Goal: Information Seeking & Learning: Learn about a topic

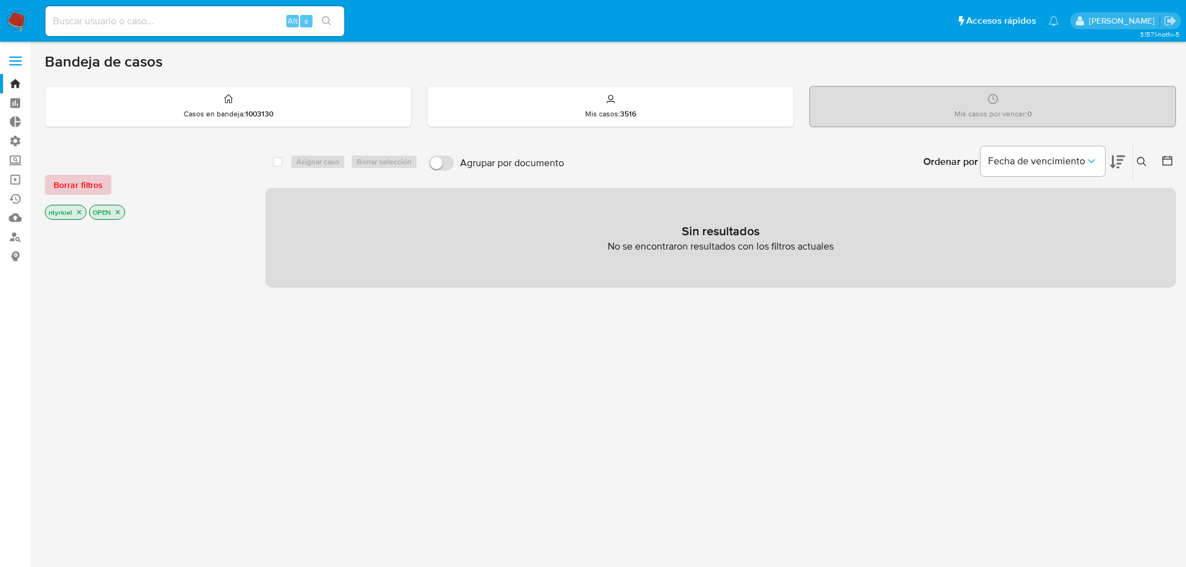
click at [76, 182] on span "Borrar filtros" at bounding box center [78, 184] width 49 height 17
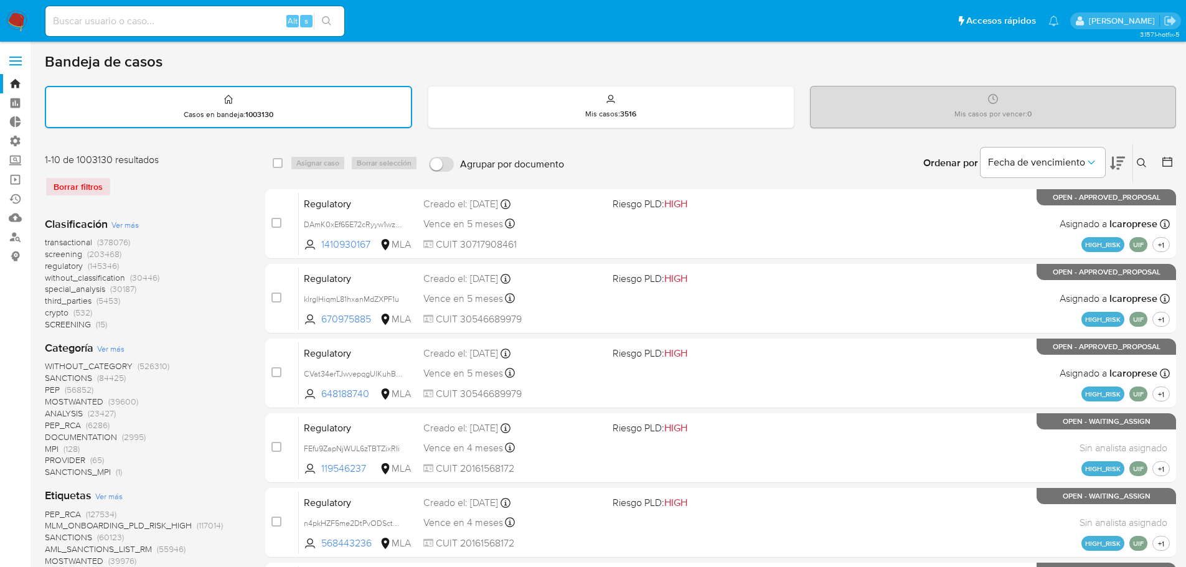
click at [64, 311] on span "crypto" at bounding box center [57, 312] width 24 height 12
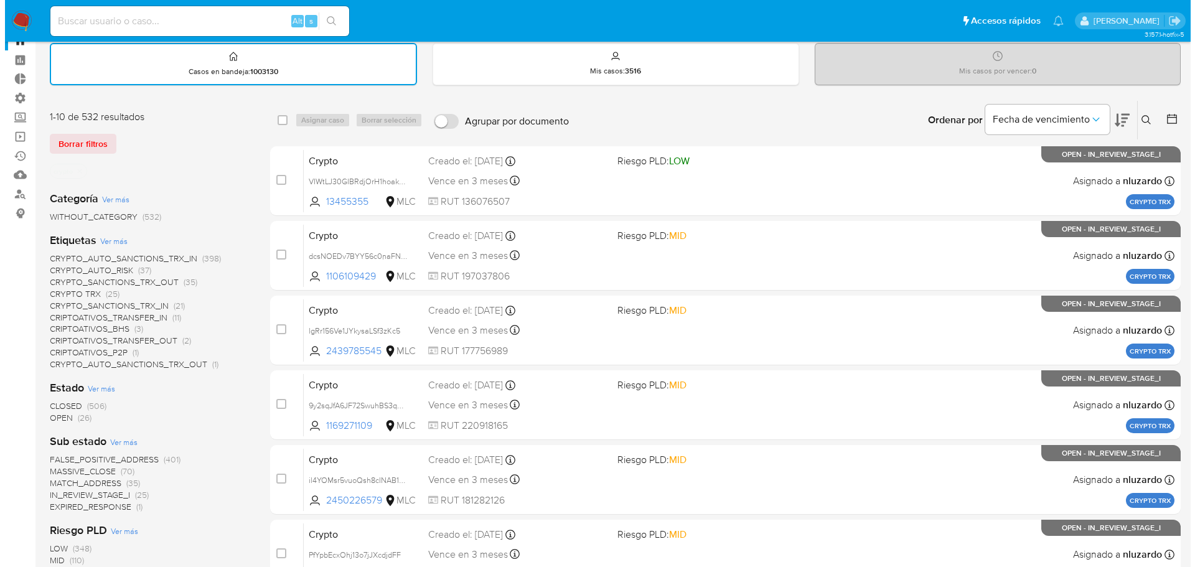
scroll to position [62, 0]
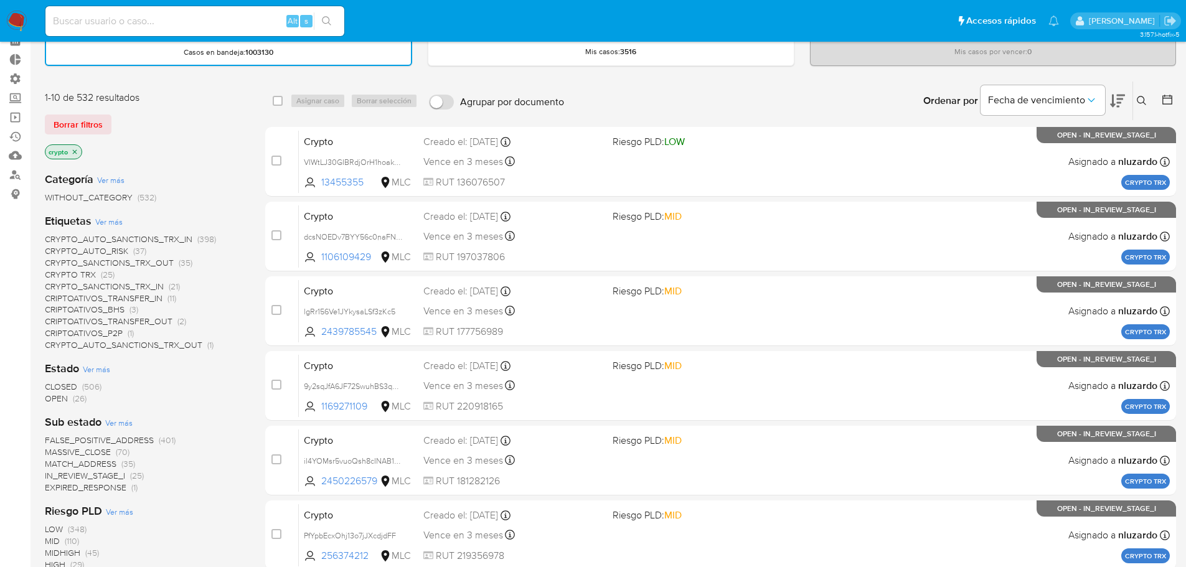
click at [104, 225] on span "Ver más" at bounding box center [108, 221] width 27 height 11
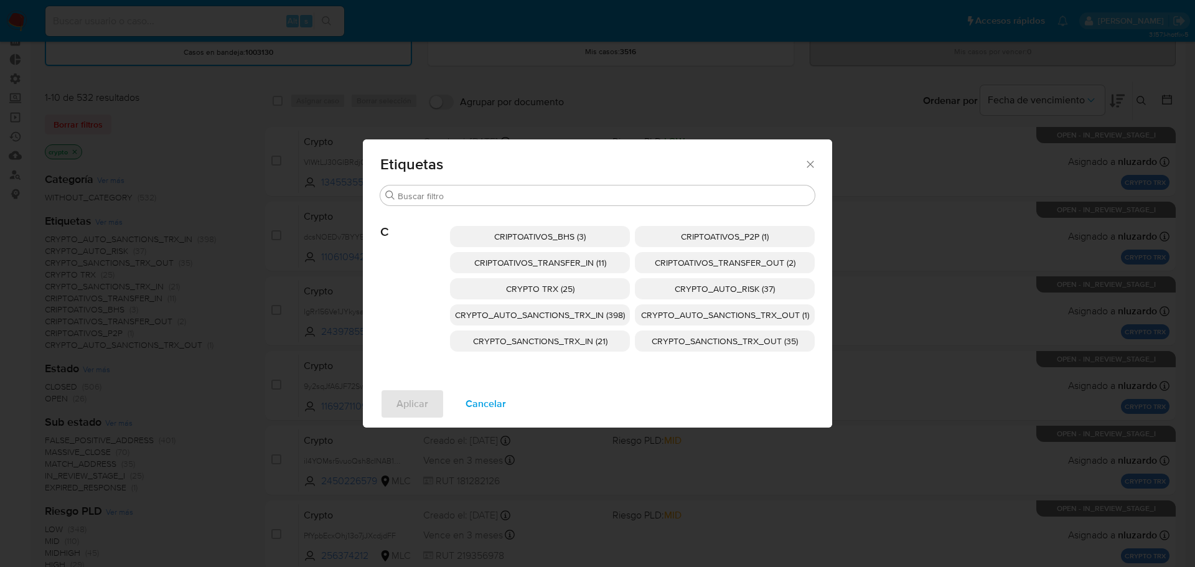
click at [813, 161] on icon "Cerrar" at bounding box center [810, 164] width 12 height 12
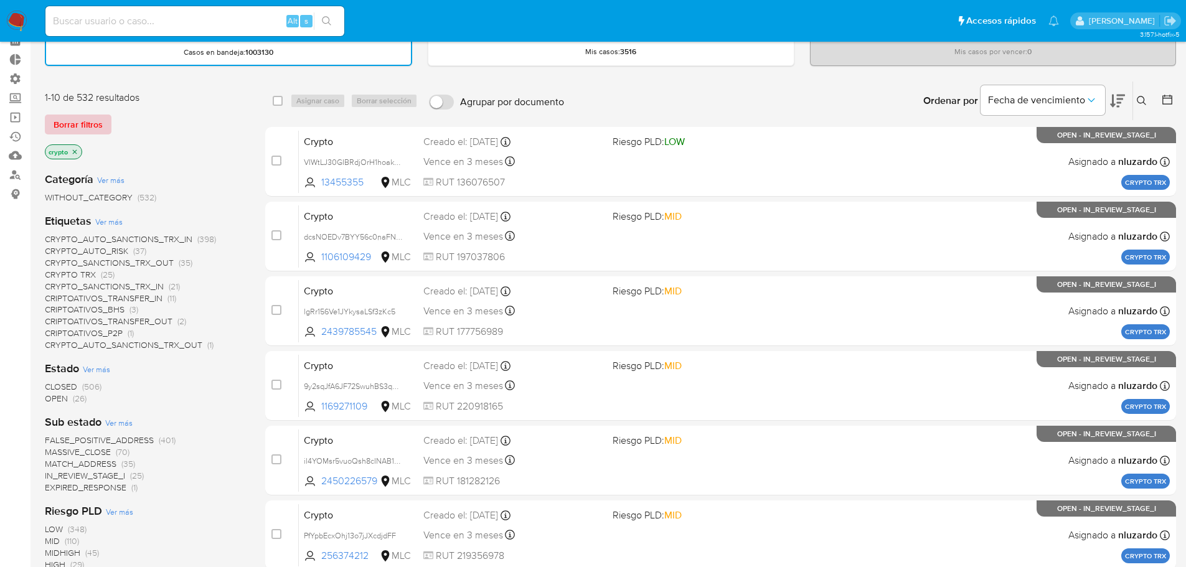
click at [93, 124] on span "Borrar filtros" at bounding box center [78, 124] width 49 height 17
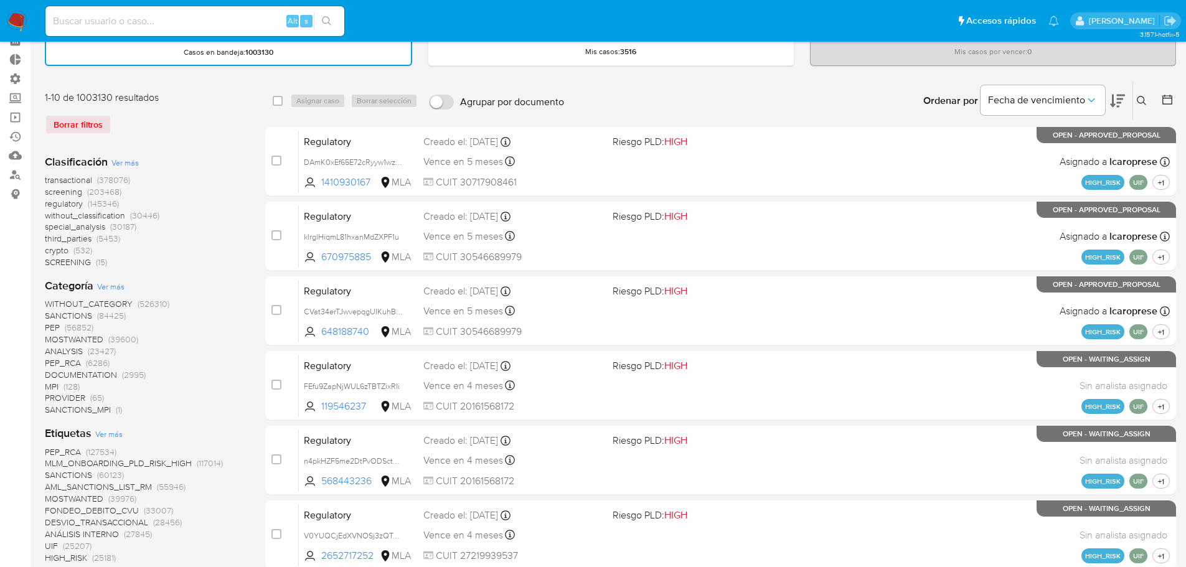
click at [63, 252] on span "crypto" at bounding box center [57, 250] width 24 height 12
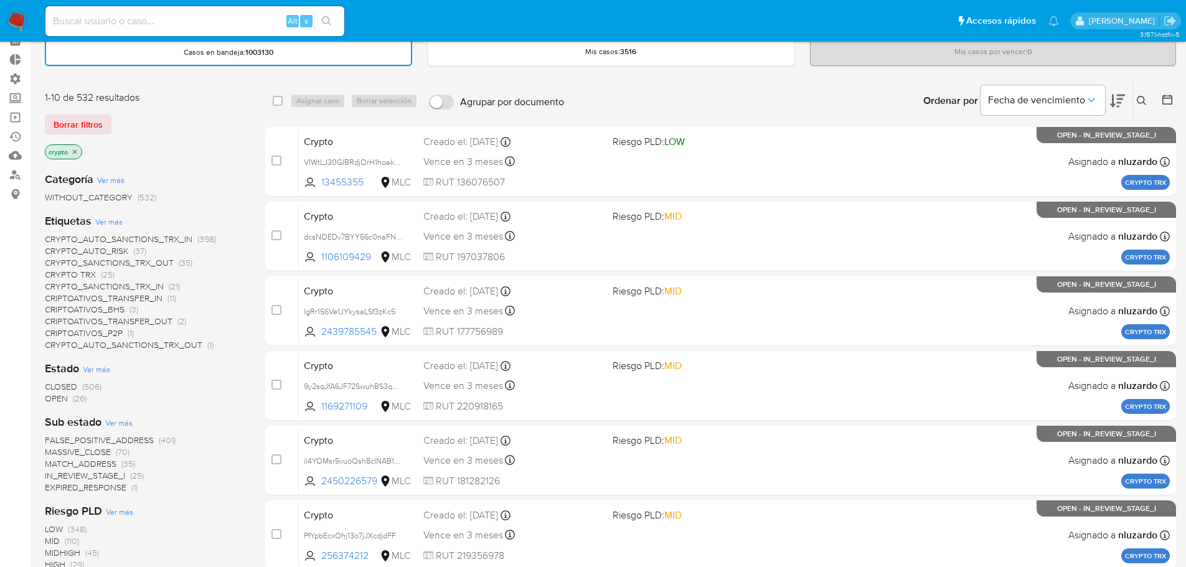
click at [112, 220] on span "Ver más" at bounding box center [108, 221] width 27 height 11
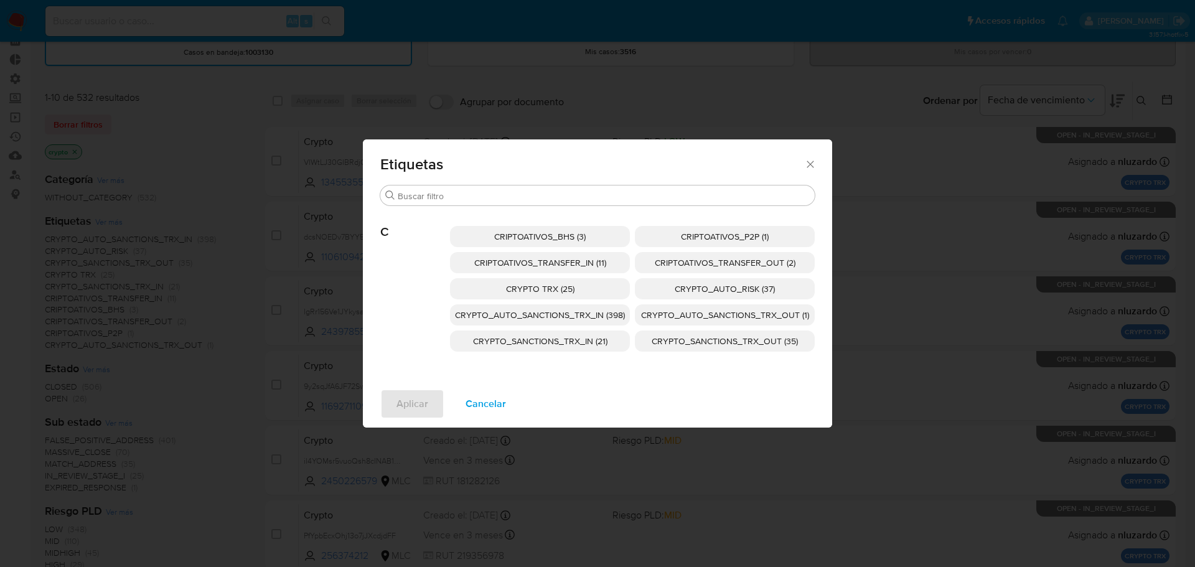
click at [708, 264] on span "CRIPTOATIVOS_TRANSFER_OUT (2)" at bounding box center [725, 262] width 141 height 12
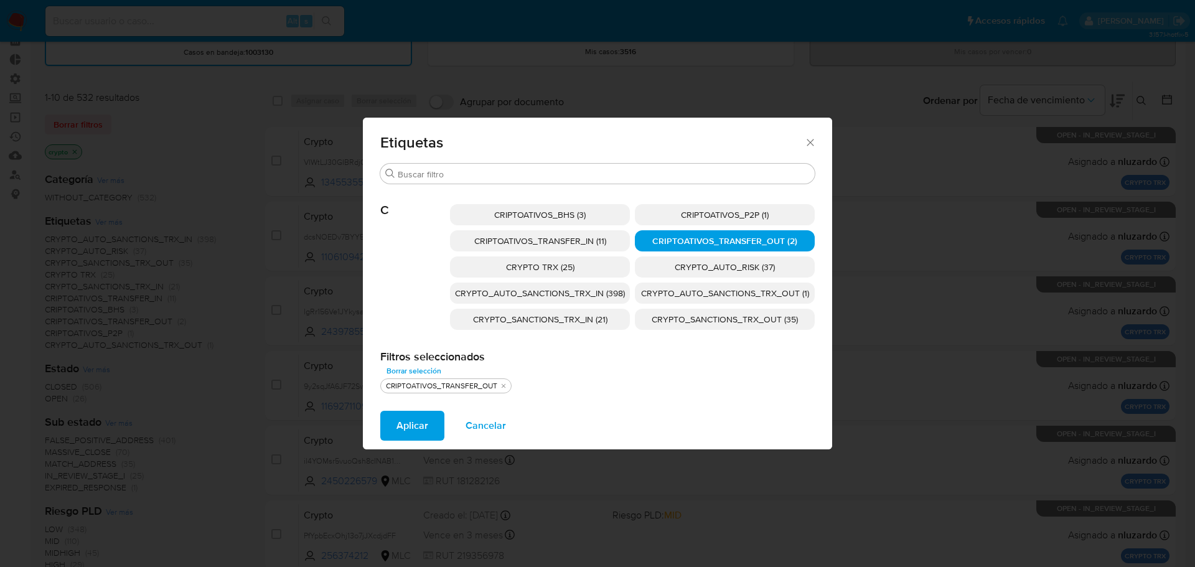
click at [587, 243] on span "CRIPTOATIVOS_TRANSFER_IN (11)" at bounding box center [540, 241] width 132 height 12
click at [420, 427] on span "Aplicar" at bounding box center [412, 425] width 32 height 27
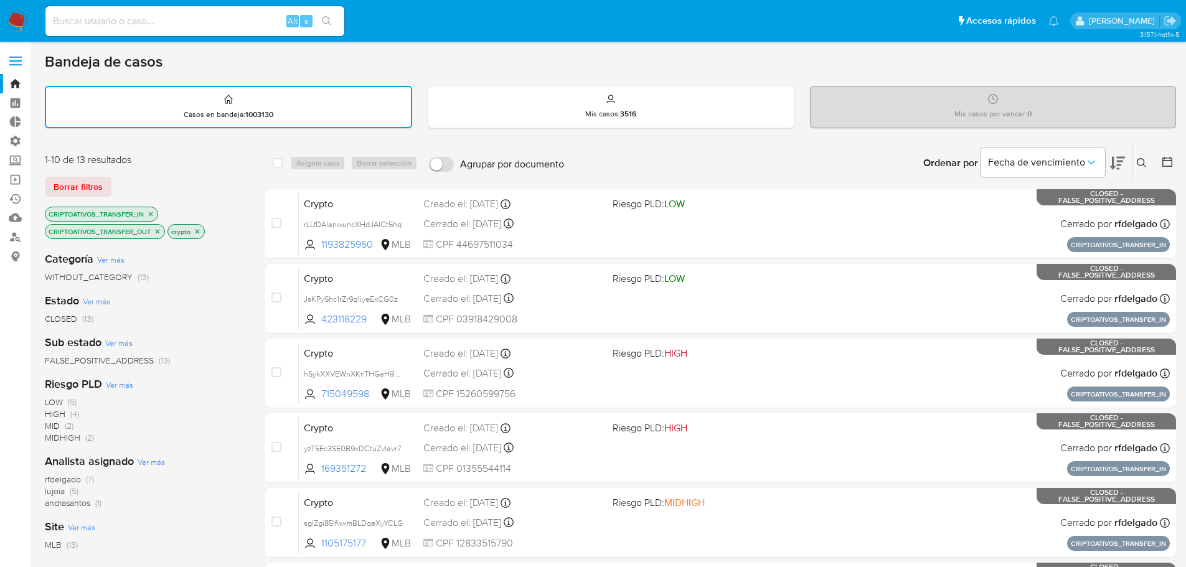
click at [1108, 167] on div "Fecha de vencimiento" at bounding box center [1052, 163] width 144 height 39
click at [1088, 162] on icon "Ordenar por" at bounding box center [1091, 162] width 12 height 12
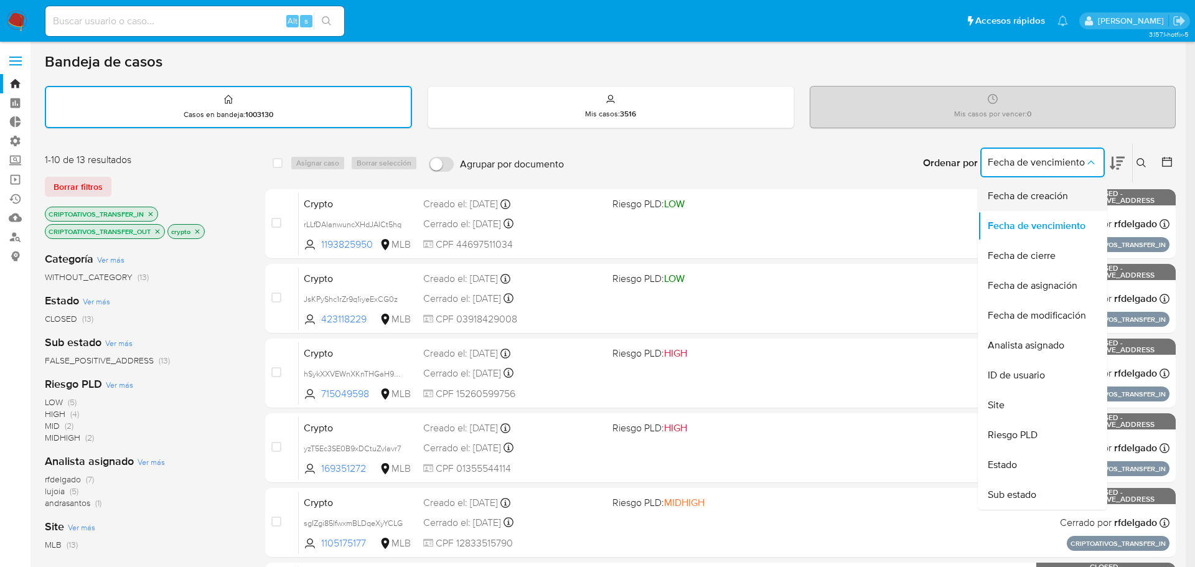
click at [1002, 191] on span "Fecha de creación" at bounding box center [1028, 196] width 80 height 12
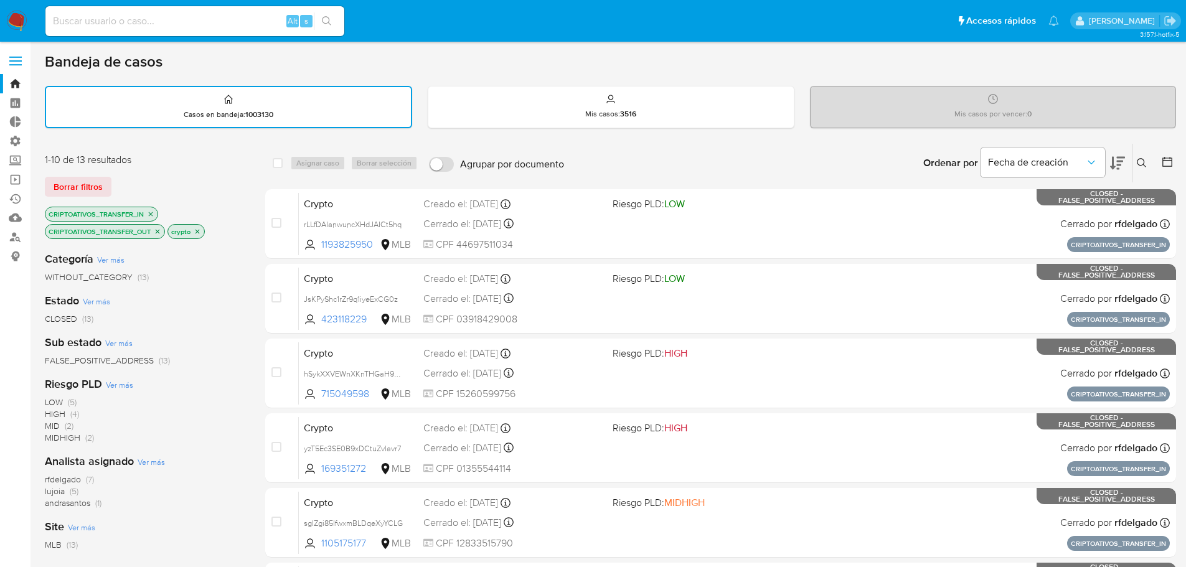
click at [1119, 157] on icon at bounding box center [1117, 163] width 15 height 13
click at [80, 187] on span "Borrar filtros" at bounding box center [78, 186] width 49 height 17
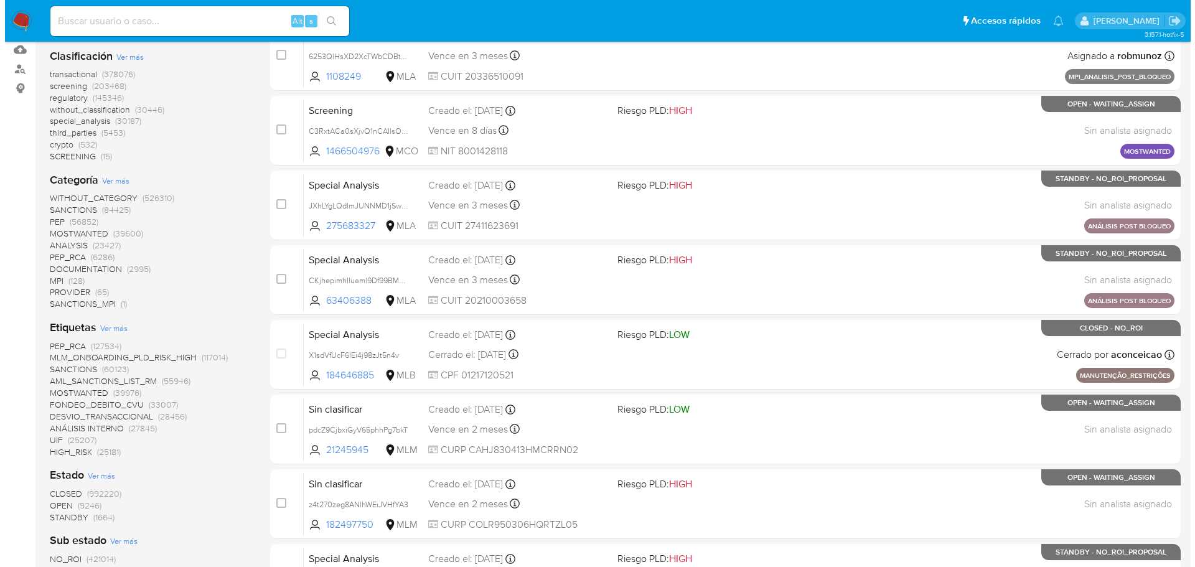
scroll to position [187, 0]
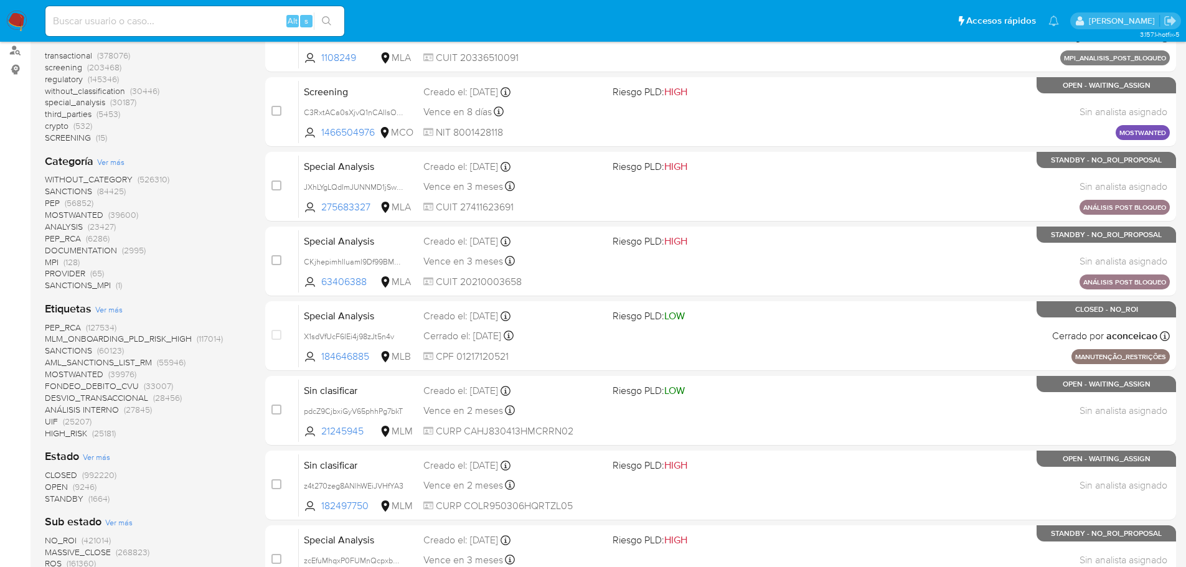
click at [107, 309] on span "Ver más" at bounding box center [108, 309] width 27 height 11
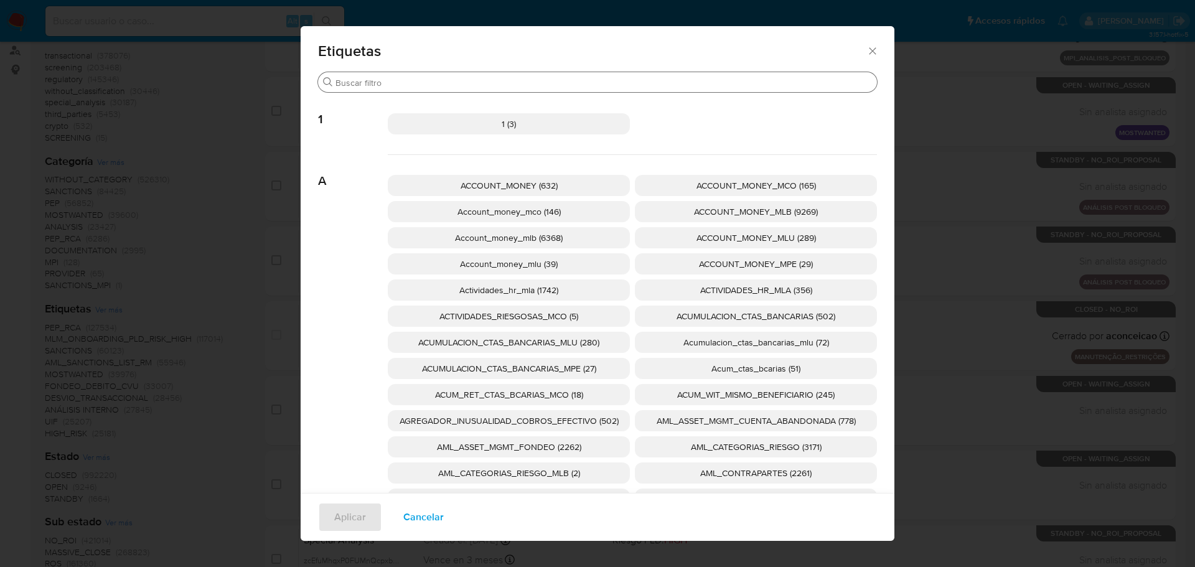
click at [358, 81] on input "Buscar" at bounding box center [603, 82] width 536 height 11
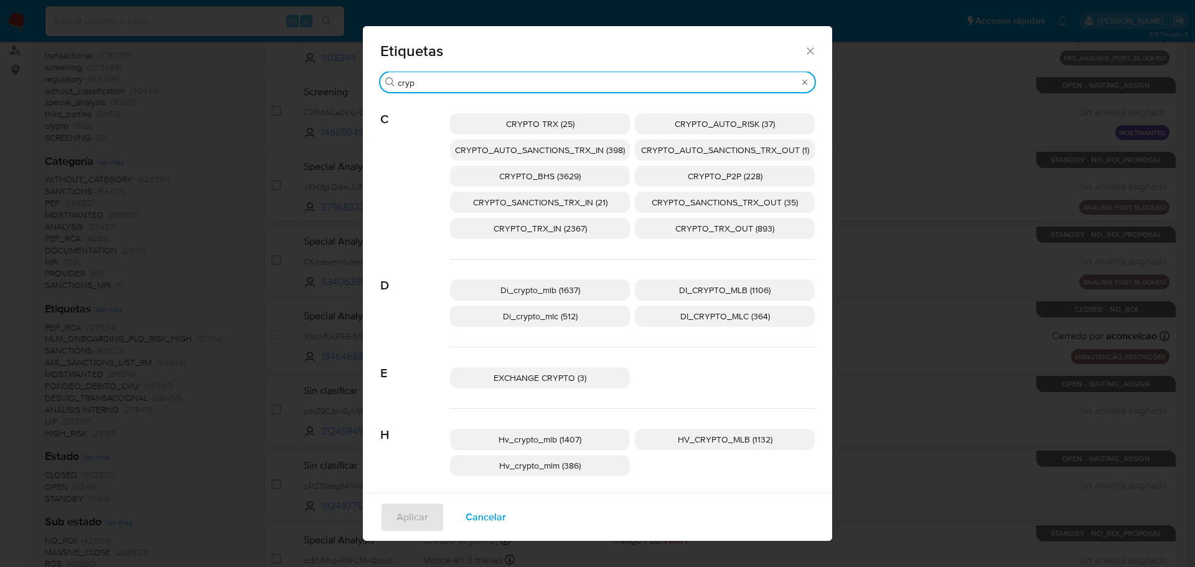
type input "cryp"
click at [556, 230] on span "CRYPTO_TRX_IN (2367)" at bounding box center [539, 228] width 93 height 12
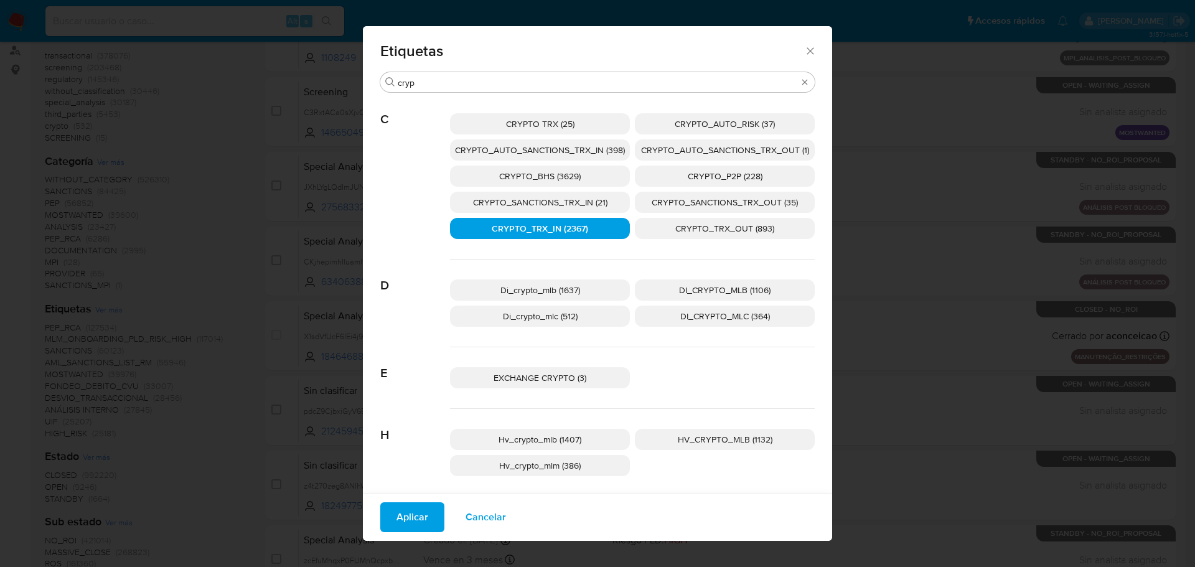
click at [690, 232] on span "CRYPTO_TRX_OUT (893)" at bounding box center [724, 228] width 99 height 12
click at [414, 525] on span "Aplicar" at bounding box center [412, 516] width 32 height 27
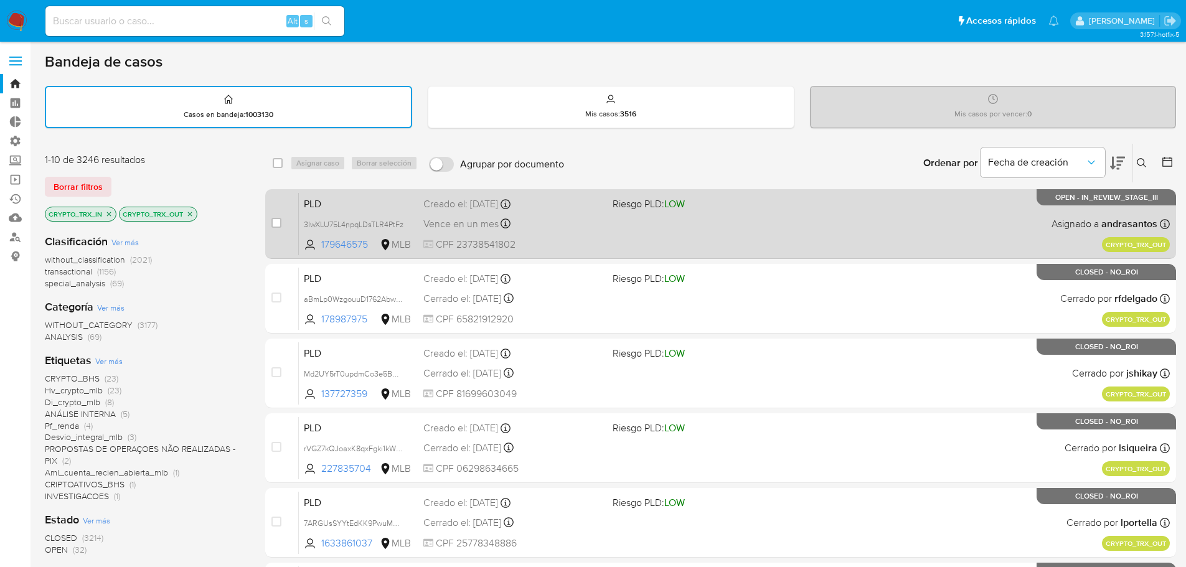
click at [564, 209] on div "Creado el: 25/08/2025 Creado el: 25/08/2025 13:14:44" at bounding box center [512, 204] width 179 height 14
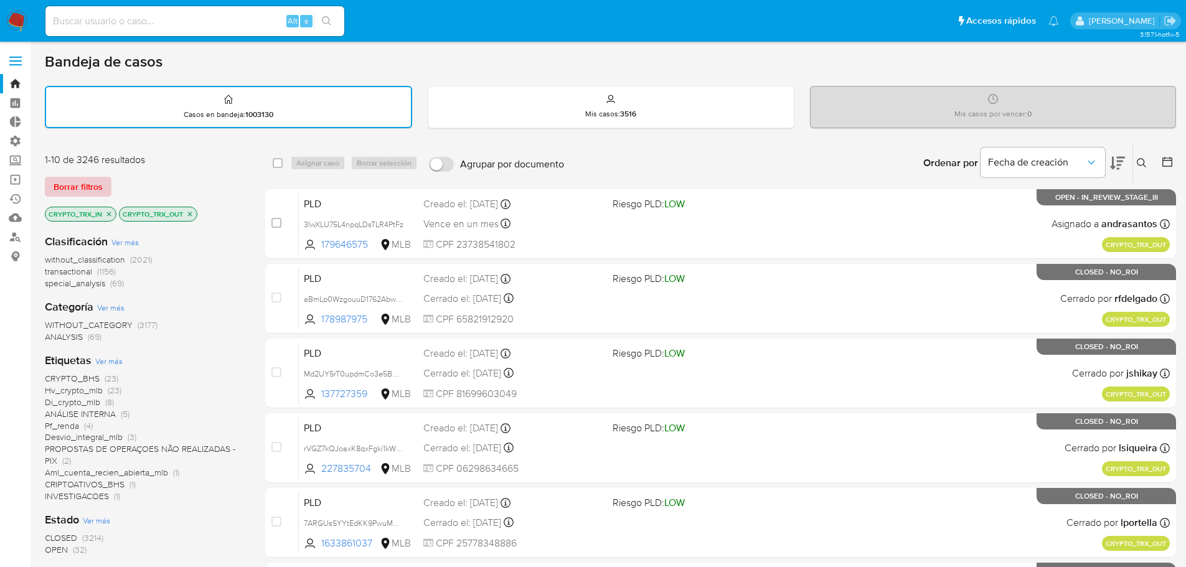
click at [83, 180] on span "Borrar filtros" at bounding box center [78, 186] width 49 height 17
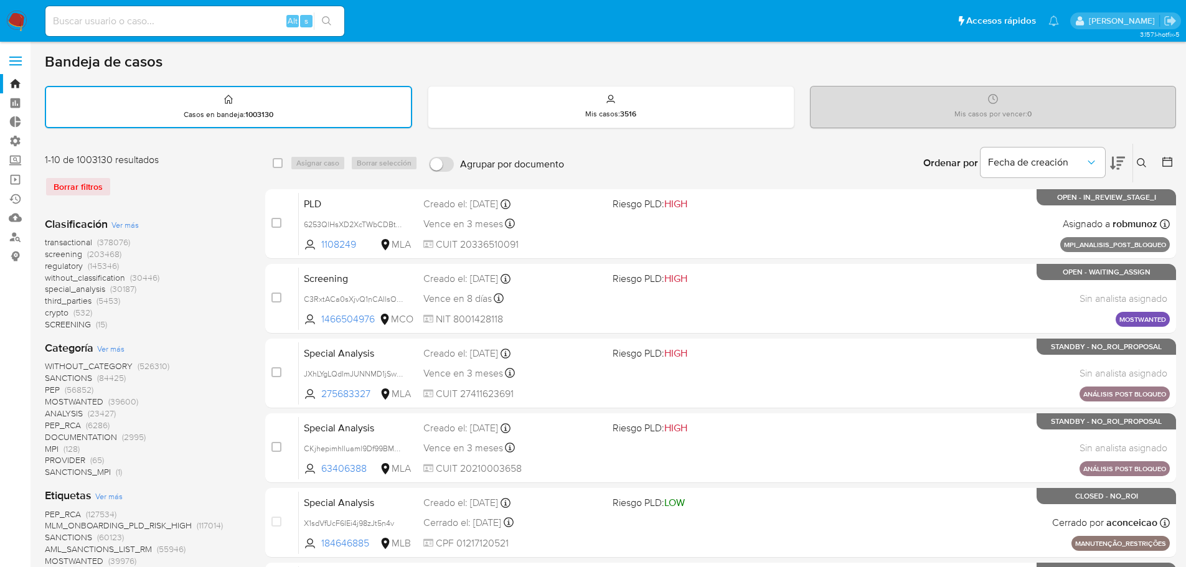
click at [79, 242] on span "transactional" at bounding box center [68, 242] width 47 height 12
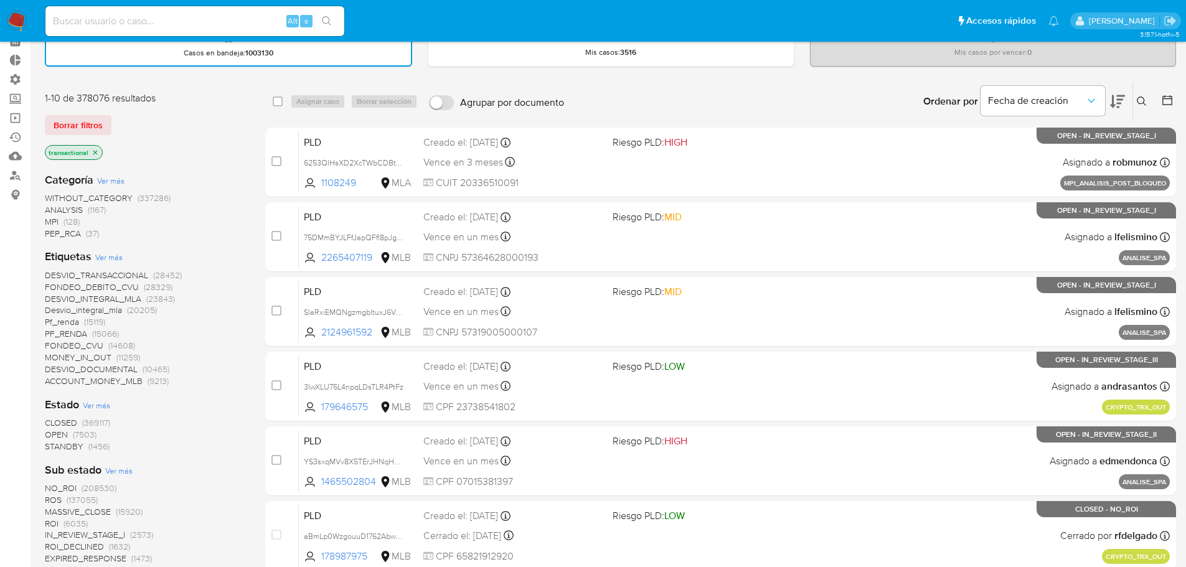
scroll to position [62, 0]
click at [120, 255] on span "Ver más" at bounding box center [108, 256] width 27 height 11
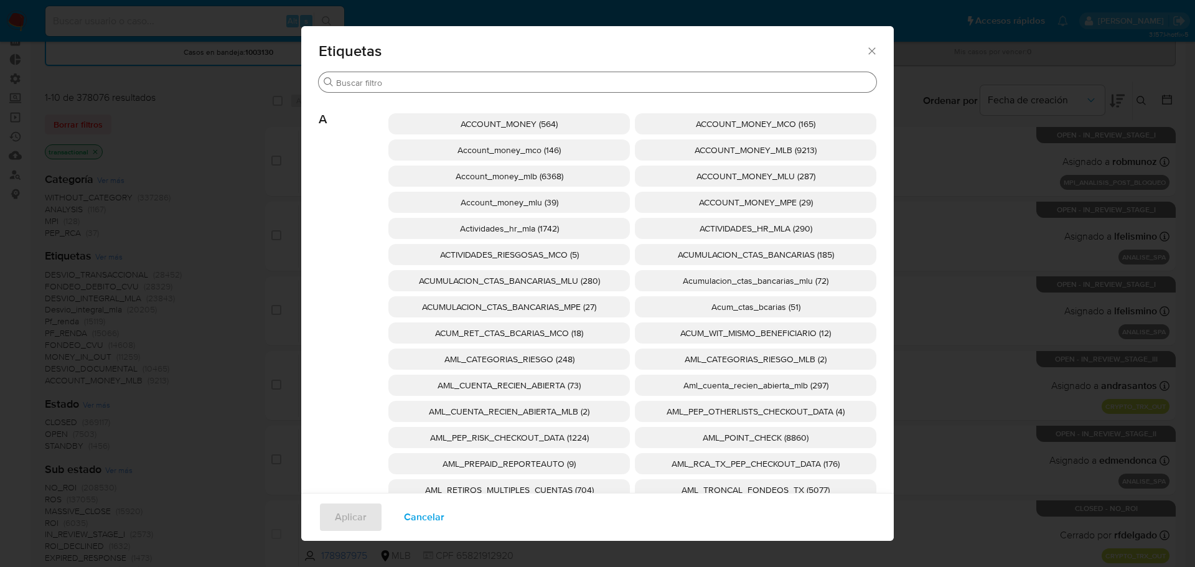
click at [454, 84] on input "Buscar" at bounding box center [603, 82] width 535 height 11
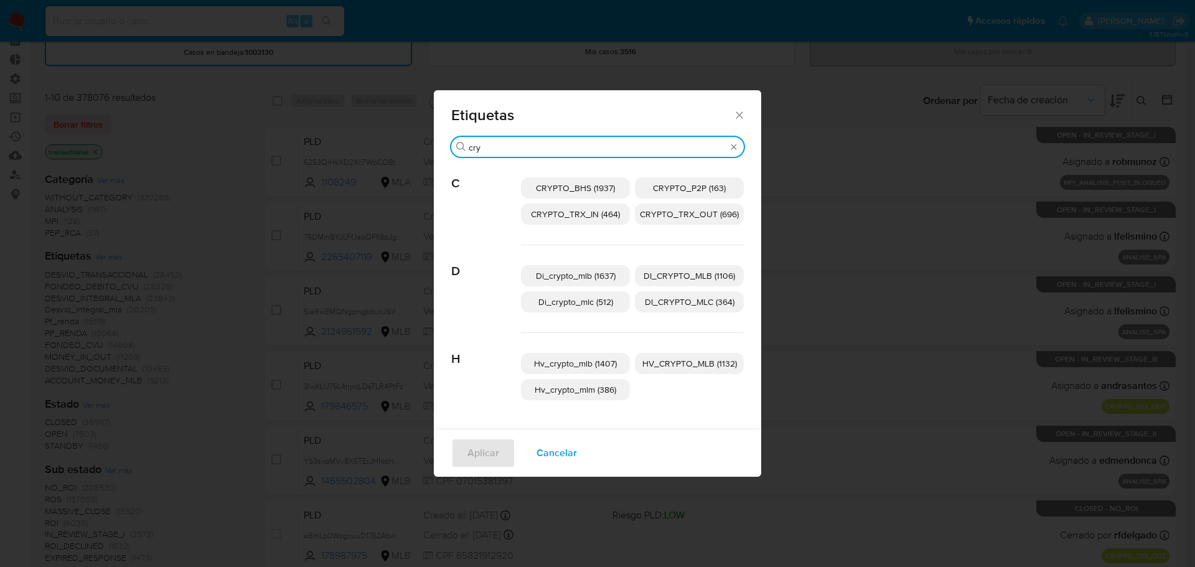
type input "cry"
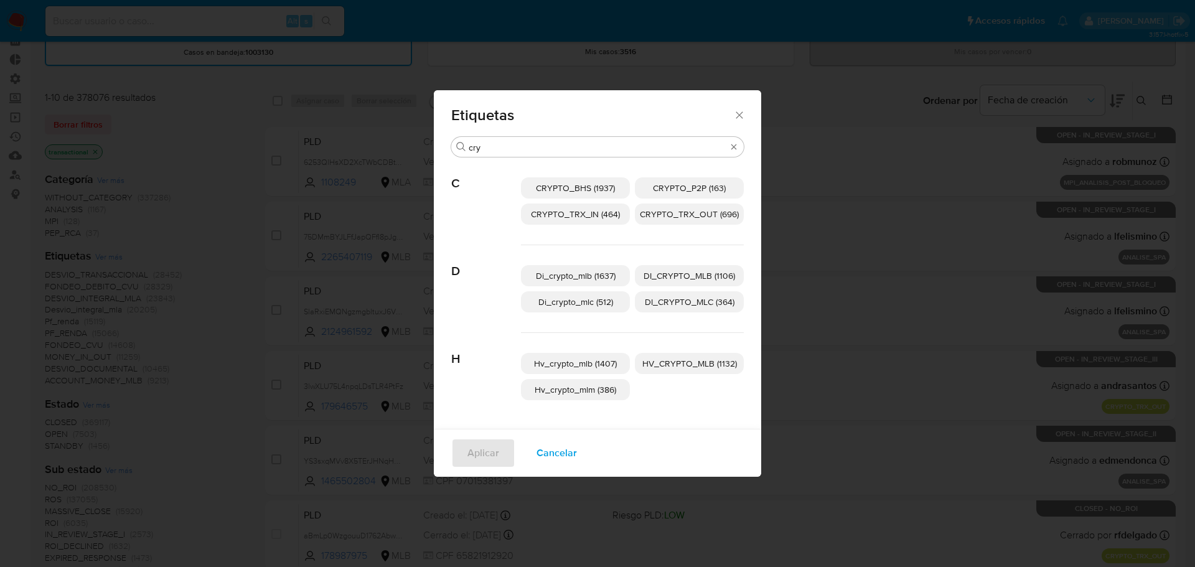
click at [741, 115] on icon "Cerrar" at bounding box center [739, 115] width 12 height 12
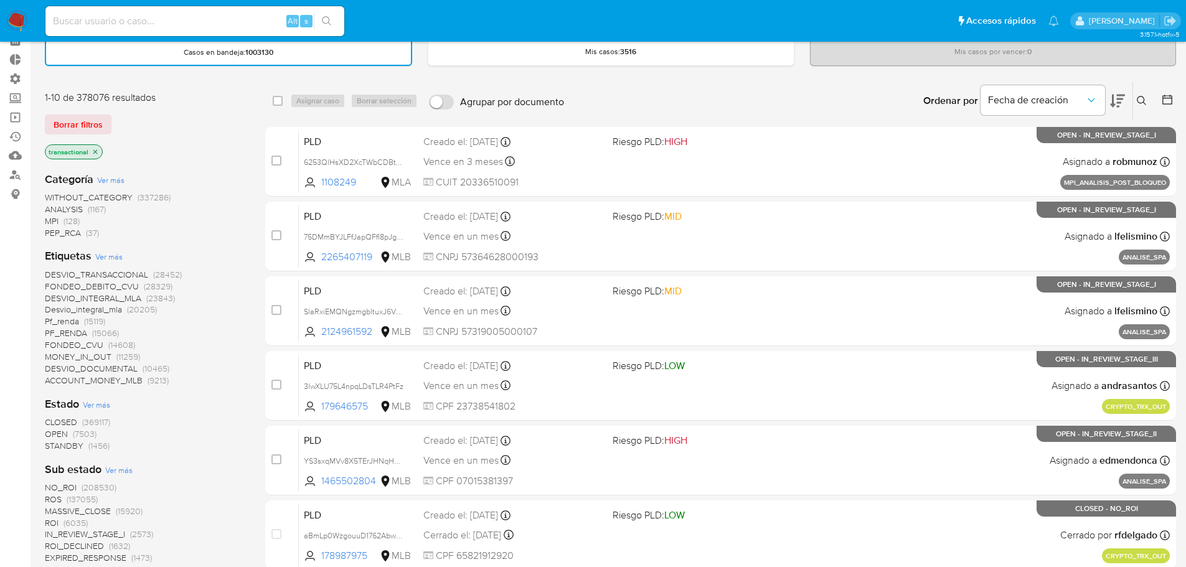
click at [92, 148] on icon "close-filter" at bounding box center [94, 151] width 7 height 7
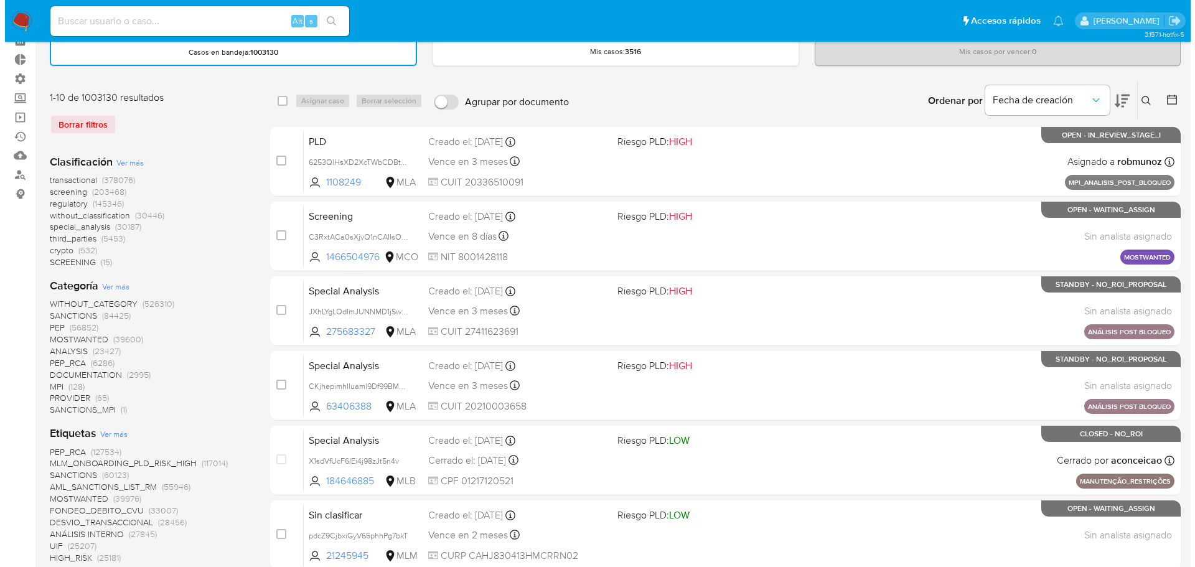
scroll to position [124, 0]
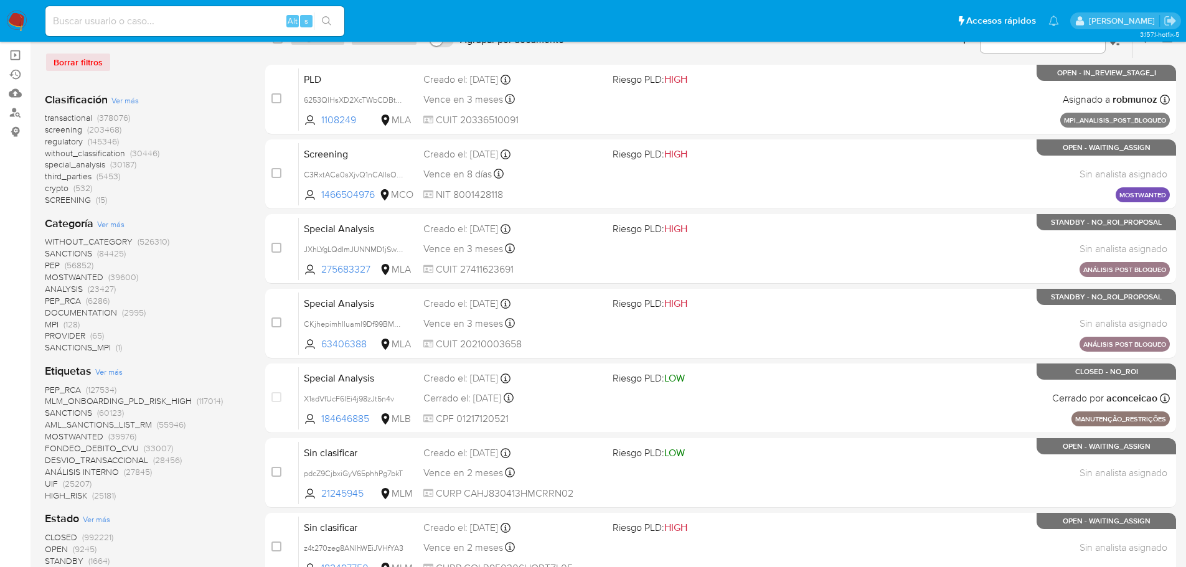
click at [106, 373] on span "Ver más" at bounding box center [108, 371] width 27 height 11
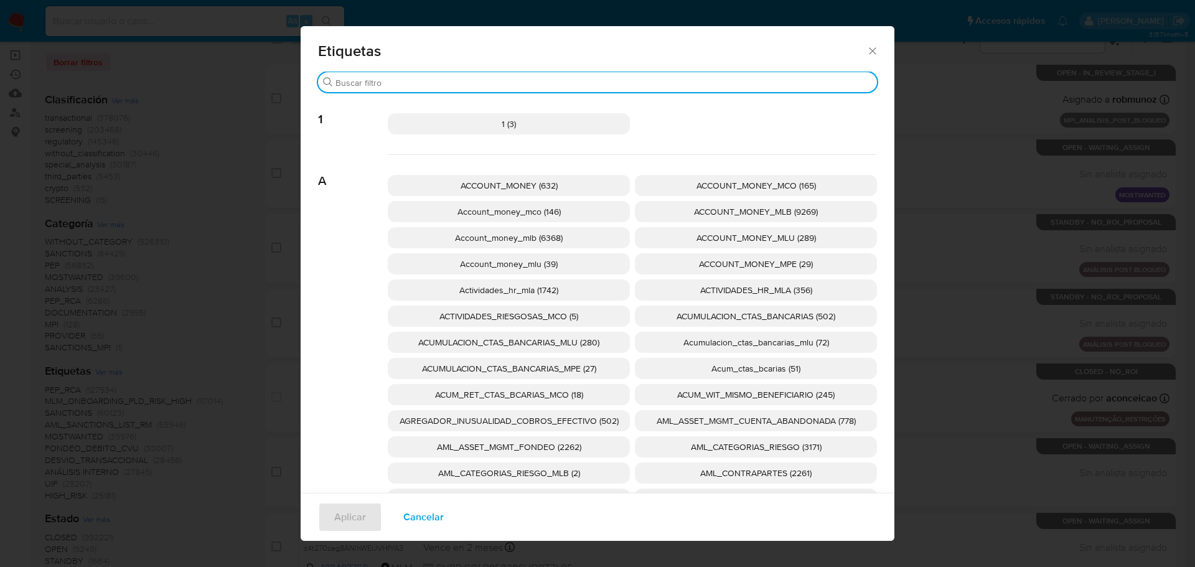
click at [381, 78] on input "Buscar" at bounding box center [603, 82] width 536 height 11
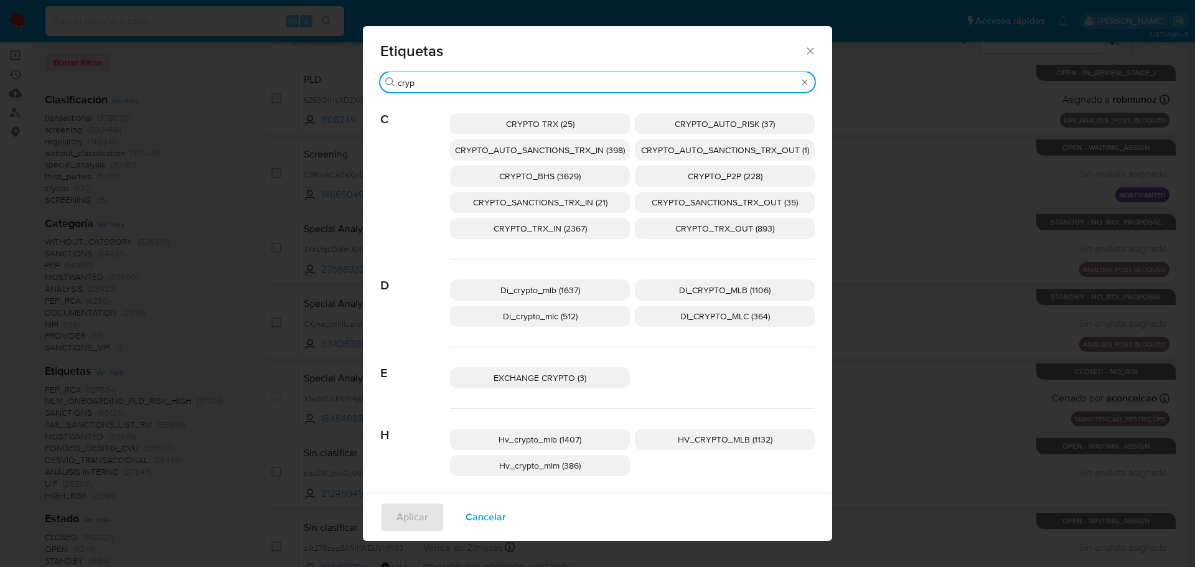
type input "cryp"
click at [616, 230] on p "CRYPTO_TRX_IN (2367)" at bounding box center [540, 228] width 180 height 21
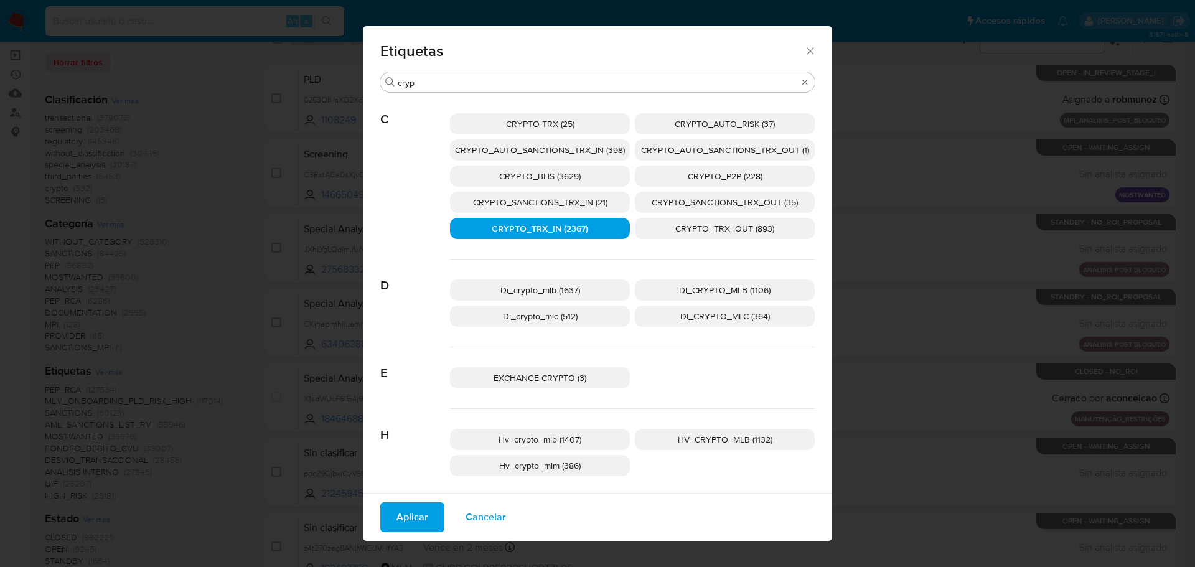
click at [697, 230] on span "CRYPTO_TRX_OUT (893)" at bounding box center [724, 228] width 99 height 12
click at [401, 517] on span "Aplicar" at bounding box center [412, 516] width 32 height 27
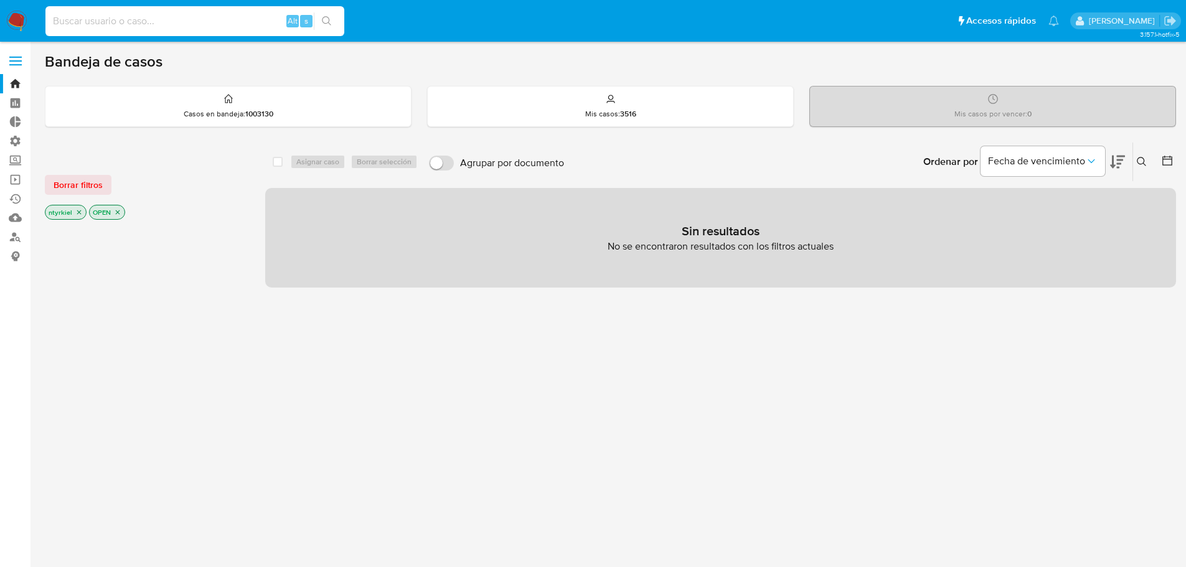
click at [151, 26] on input at bounding box center [194, 21] width 299 height 16
paste input "1685892285"
type input "1685892285"
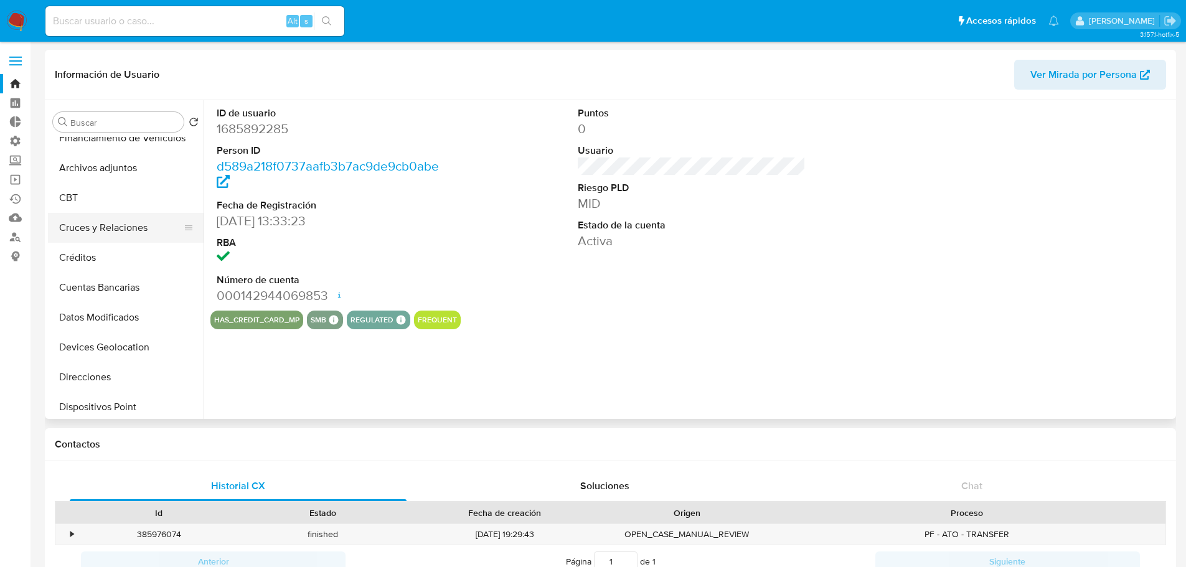
scroll to position [124, 0]
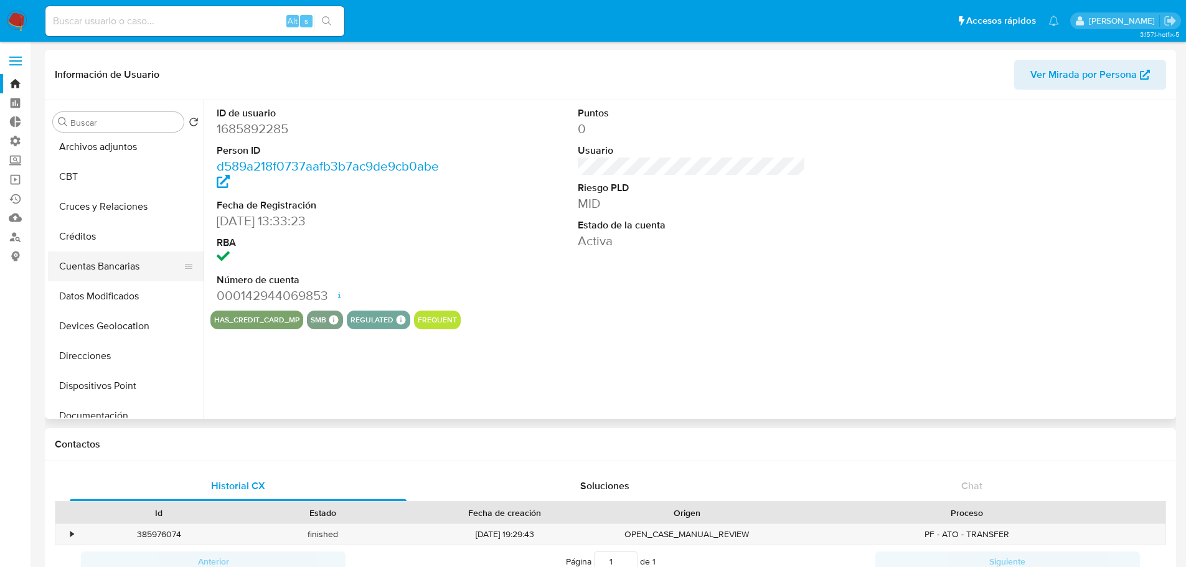
select select "10"
click at [128, 322] on button "Devices Geolocation" at bounding box center [121, 326] width 146 height 30
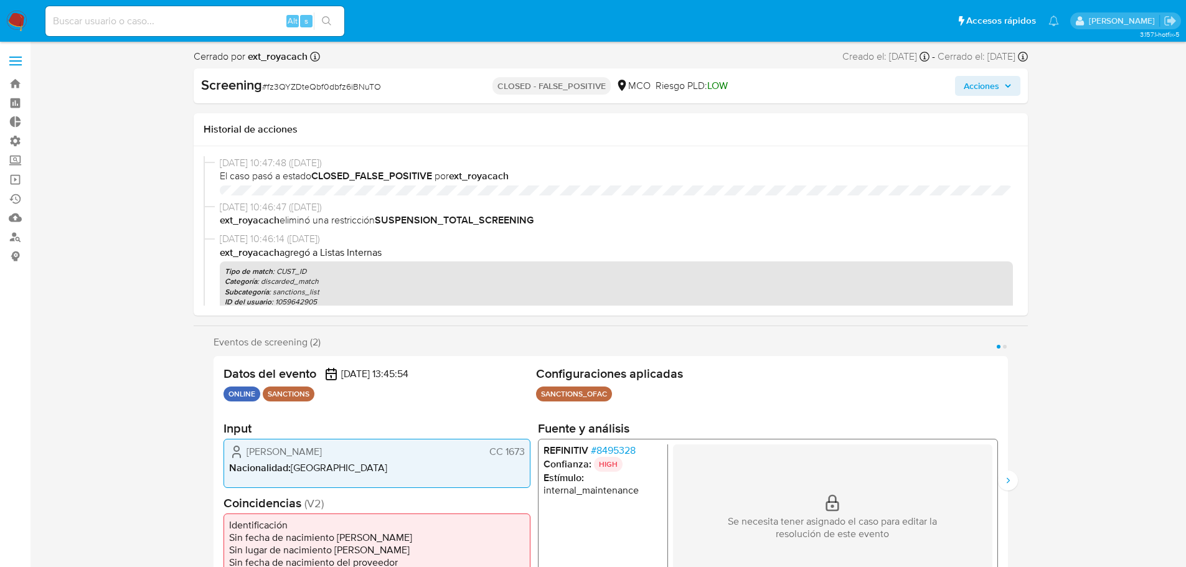
select select "10"
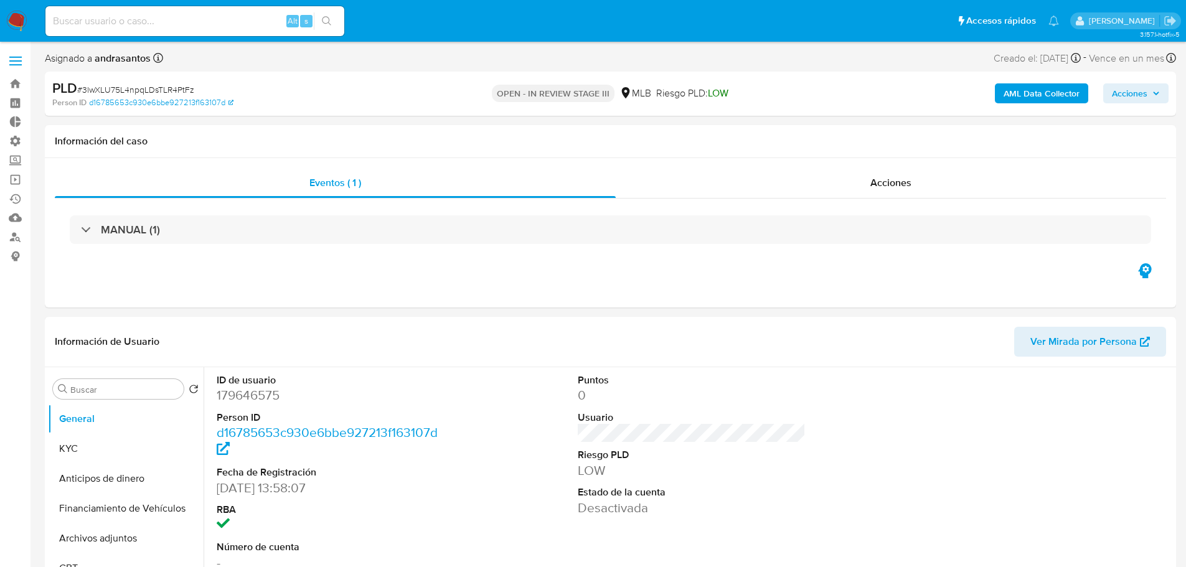
select select "10"
click at [899, 182] on span "Acciones" at bounding box center [890, 182] width 41 height 14
